Goal: Task Accomplishment & Management: Manage account settings

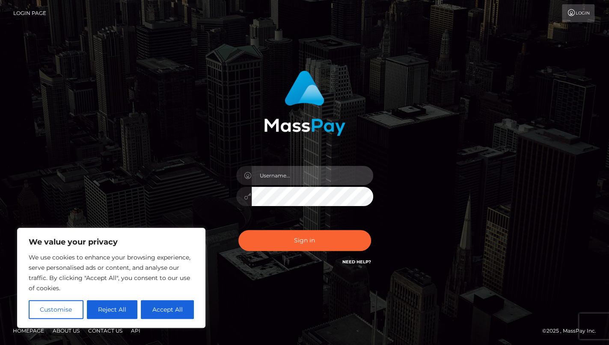
click at [292, 170] on input "text" at bounding box center [313, 175] width 122 height 19
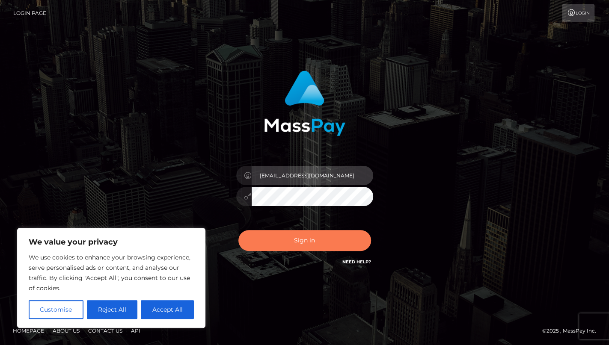
type input "forbusinessx@outlook.com"
click at [312, 243] on button "Sign in" at bounding box center [304, 240] width 133 height 21
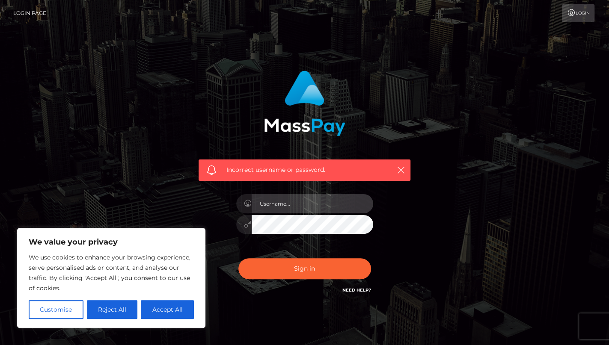
click at [290, 205] on input "text" at bounding box center [313, 203] width 122 height 19
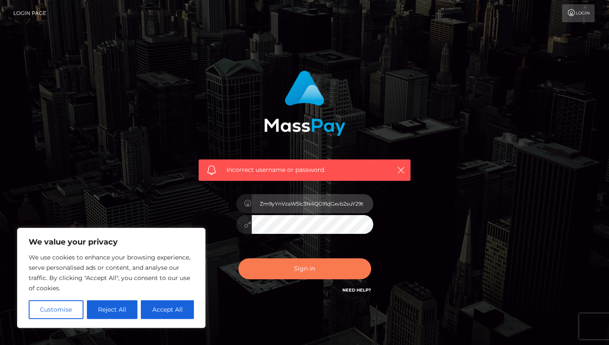
type input "Zm9yYnVzaW5lc3N4QG91dGxvb2suY29t"
click at [314, 269] on button "Sign in" at bounding box center [304, 268] width 133 height 21
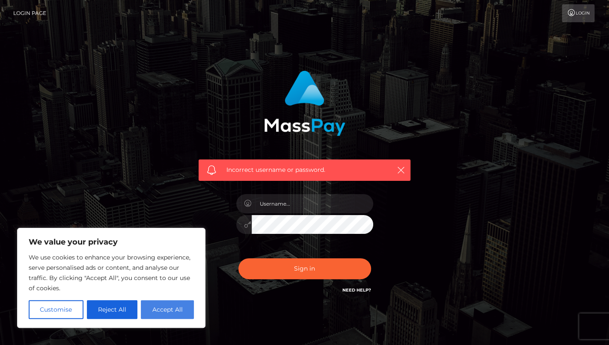
click at [177, 306] on button "Accept All" at bounding box center [167, 309] width 53 height 19
checkbox input "true"
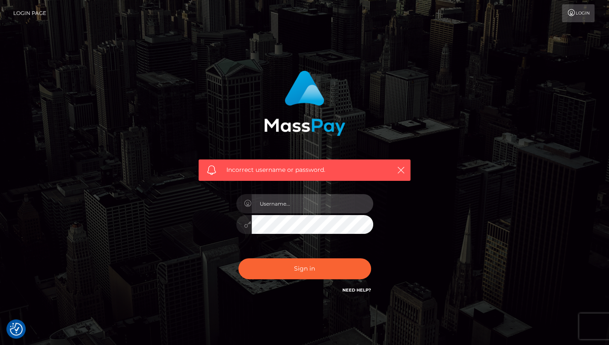
click at [322, 197] on input "text" at bounding box center [313, 203] width 122 height 19
type input "forbusinessx@outlook.com"
click at [247, 228] on icon at bounding box center [247, 224] width 7 height 7
click at [357, 291] on link "Need Help?" at bounding box center [356, 290] width 29 height 6
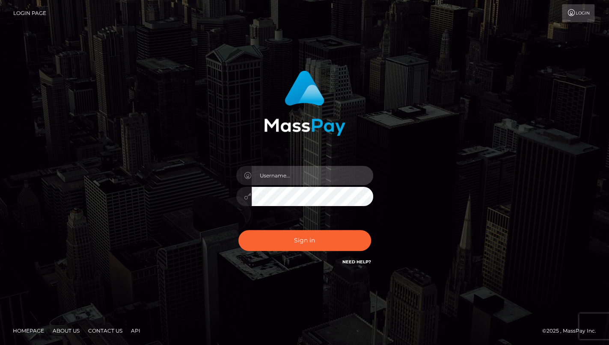
click at [276, 174] on input "text" at bounding box center [313, 175] width 122 height 19
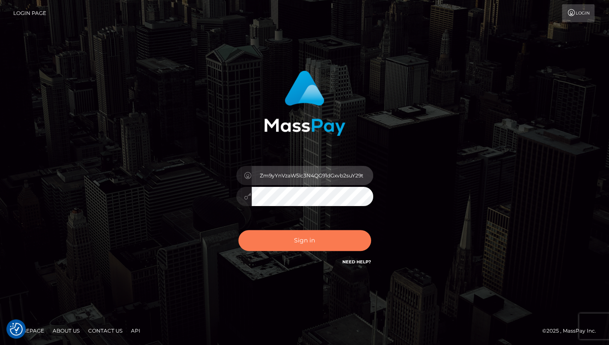
type input "Zm9yYnVzaW5lc3N4QG91dGxvb2suY29t"
click at [326, 236] on button "Sign in" at bounding box center [304, 240] width 133 height 21
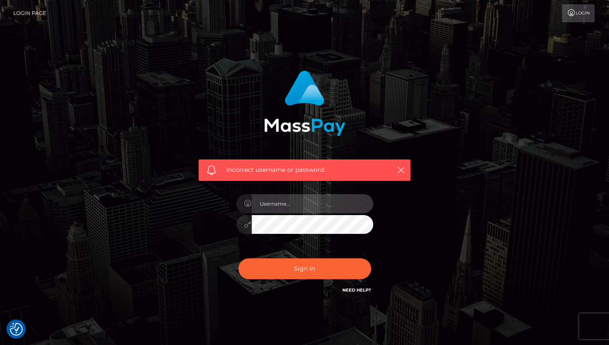
click at [281, 201] on input "text" at bounding box center [313, 203] width 122 height 19
type input "forbusinessx@outlook.com"
click at [238, 258] on button "Sign in" at bounding box center [304, 268] width 133 height 21
click at [304, 206] on input "text" at bounding box center [313, 203] width 122 height 19
type input "forbusinessx@outlook.com"
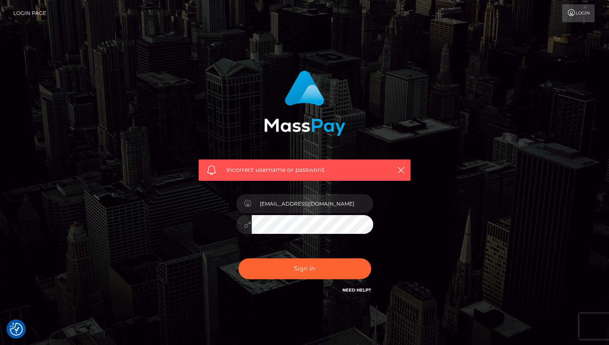
click at [238, 258] on button "Sign in" at bounding box center [304, 268] width 133 height 21
click at [294, 203] on input "text" at bounding box center [313, 203] width 122 height 19
type input "forbusinessx@outlook.com"
click at [425, 203] on div "Incorrect username or password. forbusinessx@outlook.com" at bounding box center [305, 187] width 488 height 246
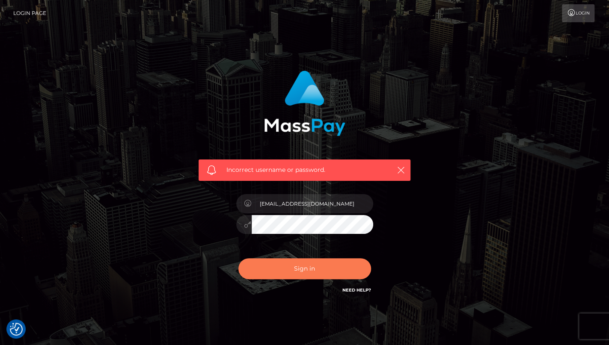
click at [350, 273] on button "Sign in" at bounding box center [304, 268] width 133 height 21
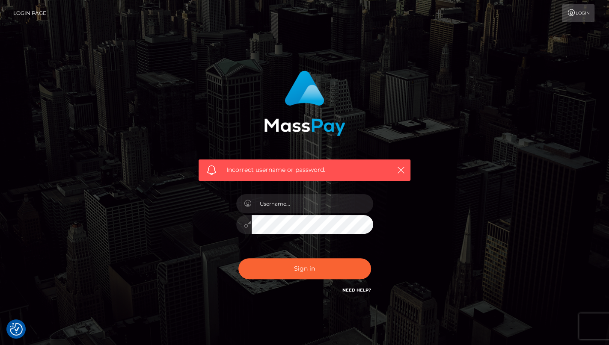
checkbox input "true"
